Goal: Book appointment/travel/reservation

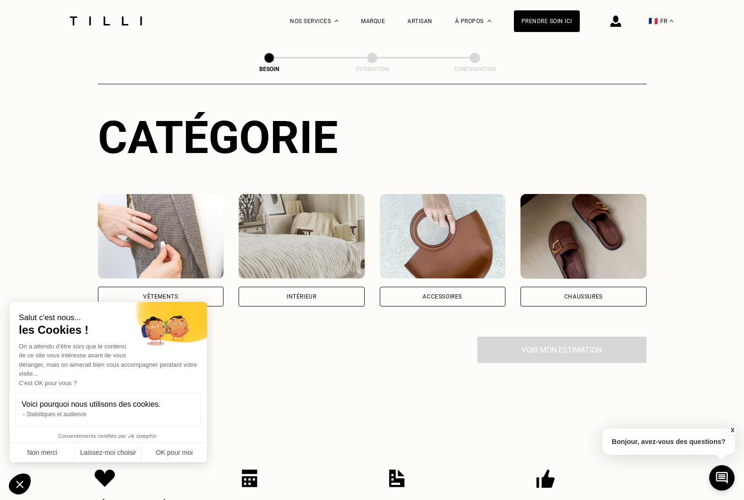
scroll to position [89, 0]
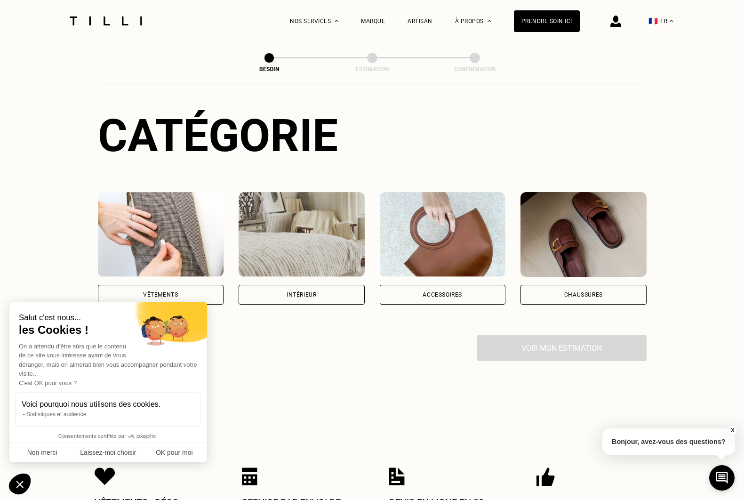
click at [186, 250] on img at bounding box center [161, 234] width 126 height 85
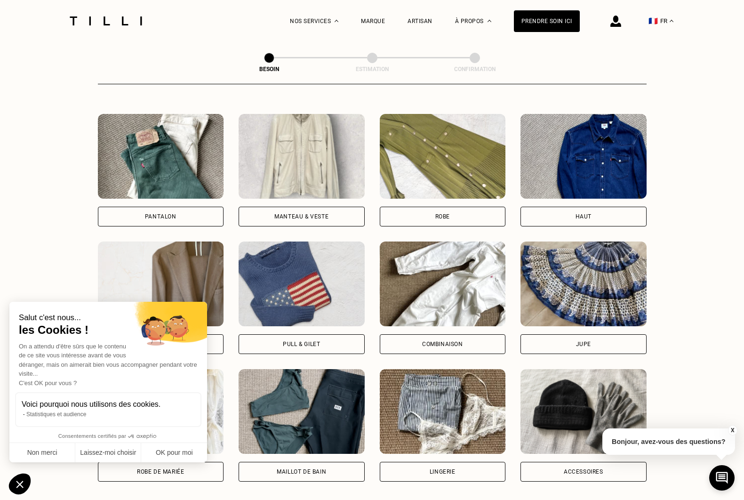
click at [170, 145] on img at bounding box center [161, 156] width 126 height 85
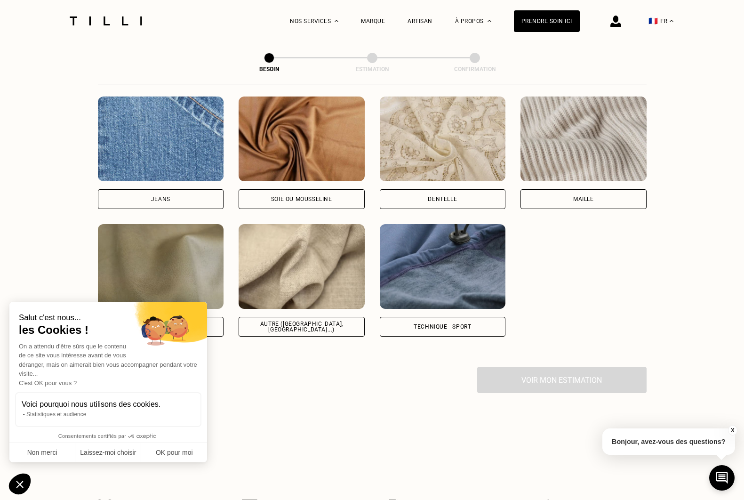
scroll to position [1013, 0]
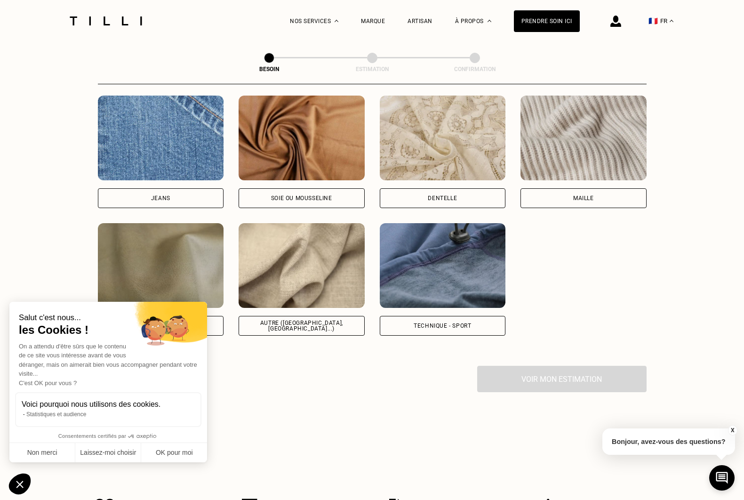
click at [455, 263] on img at bounding box center [443, 265] width 126 height 85
select select "FR"
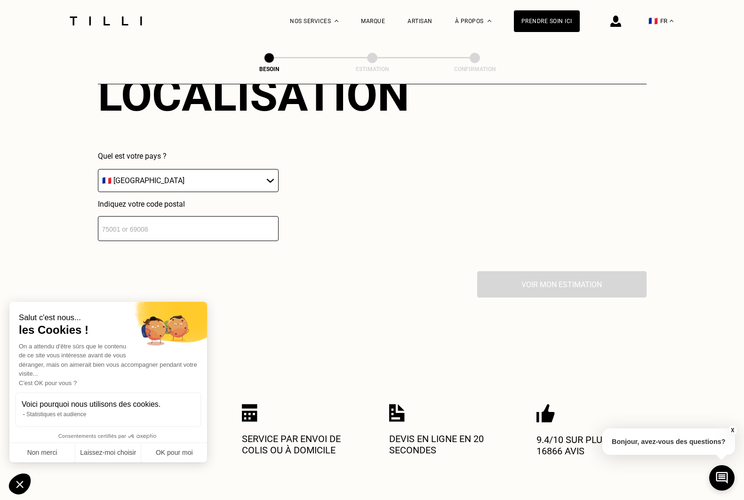
scroll to position [1340, 0]
click at [185, 216] on input "number" at bounding box center [188, 228] width 181 height 25
click at [175, 216] on input "number" at bounding box center [188, 228] width 181 height 25
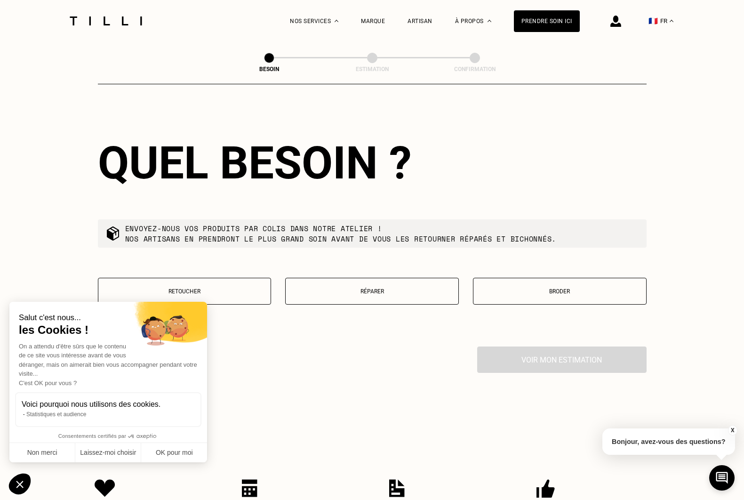
scroll to position [1506, 0]
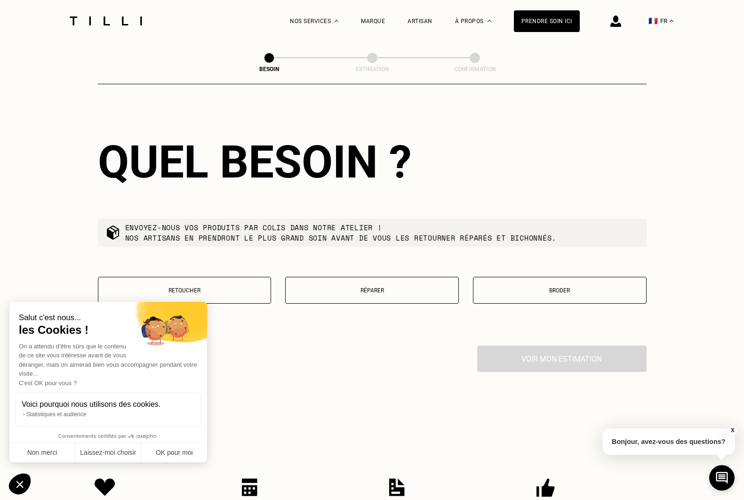
type input "31770"
click at [356, 287] on p "Réparer" at bounding box center [371, 290] width 163 height 7
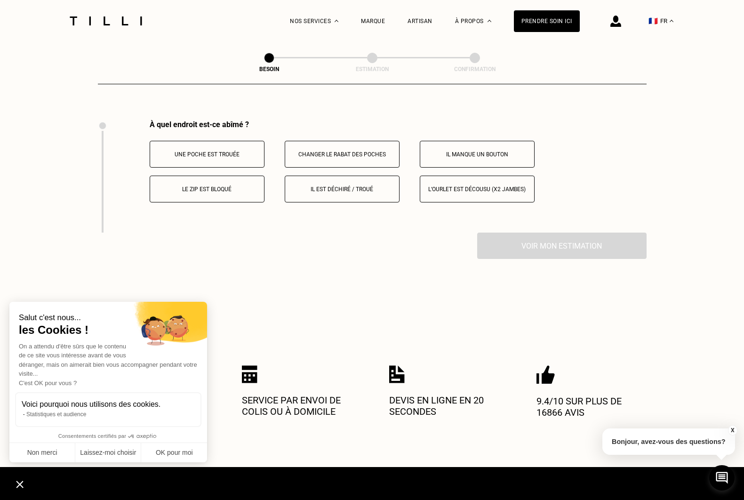
scroll to position [1736, 0]
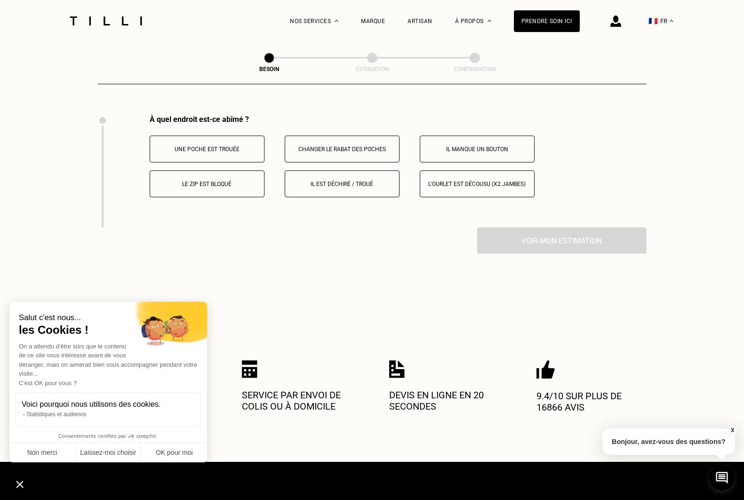
click at [354, 170] on button "Il est déchiré / troué" at bounding box center [342, 183] width 115 height 27
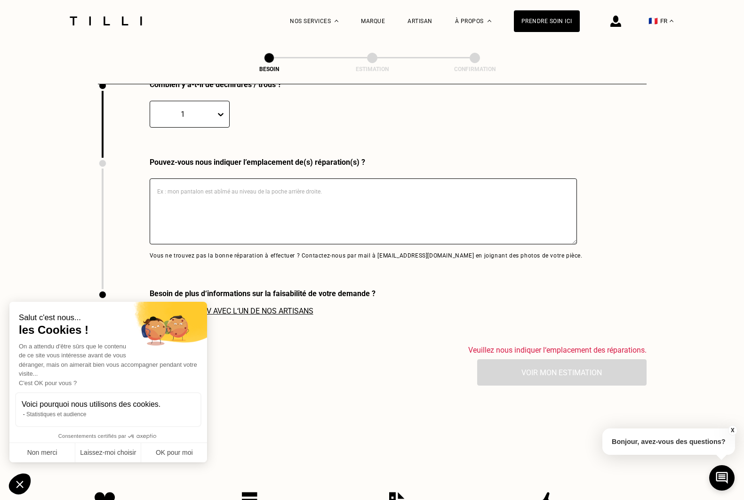
scroll to position [1885, 0]
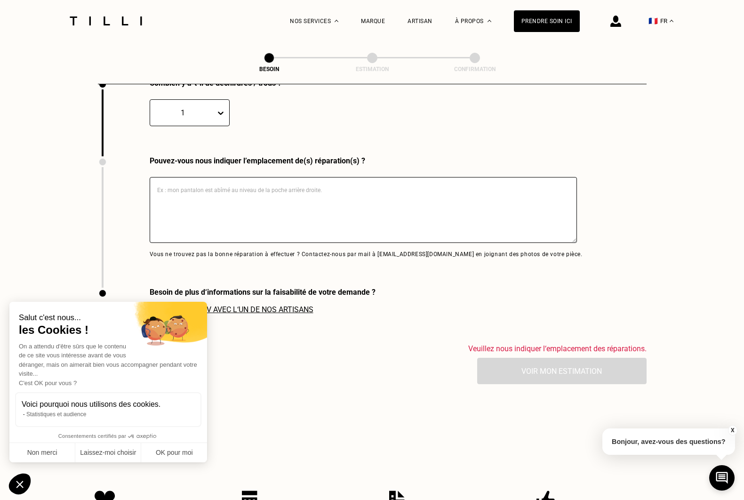
scroll to position [880, 0]
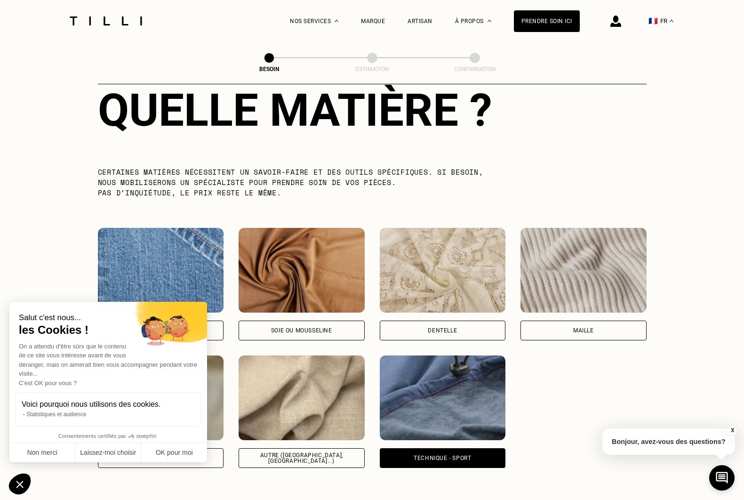
select select "FR"
